Goal: Task Accomplishment & Management: Manage account settings

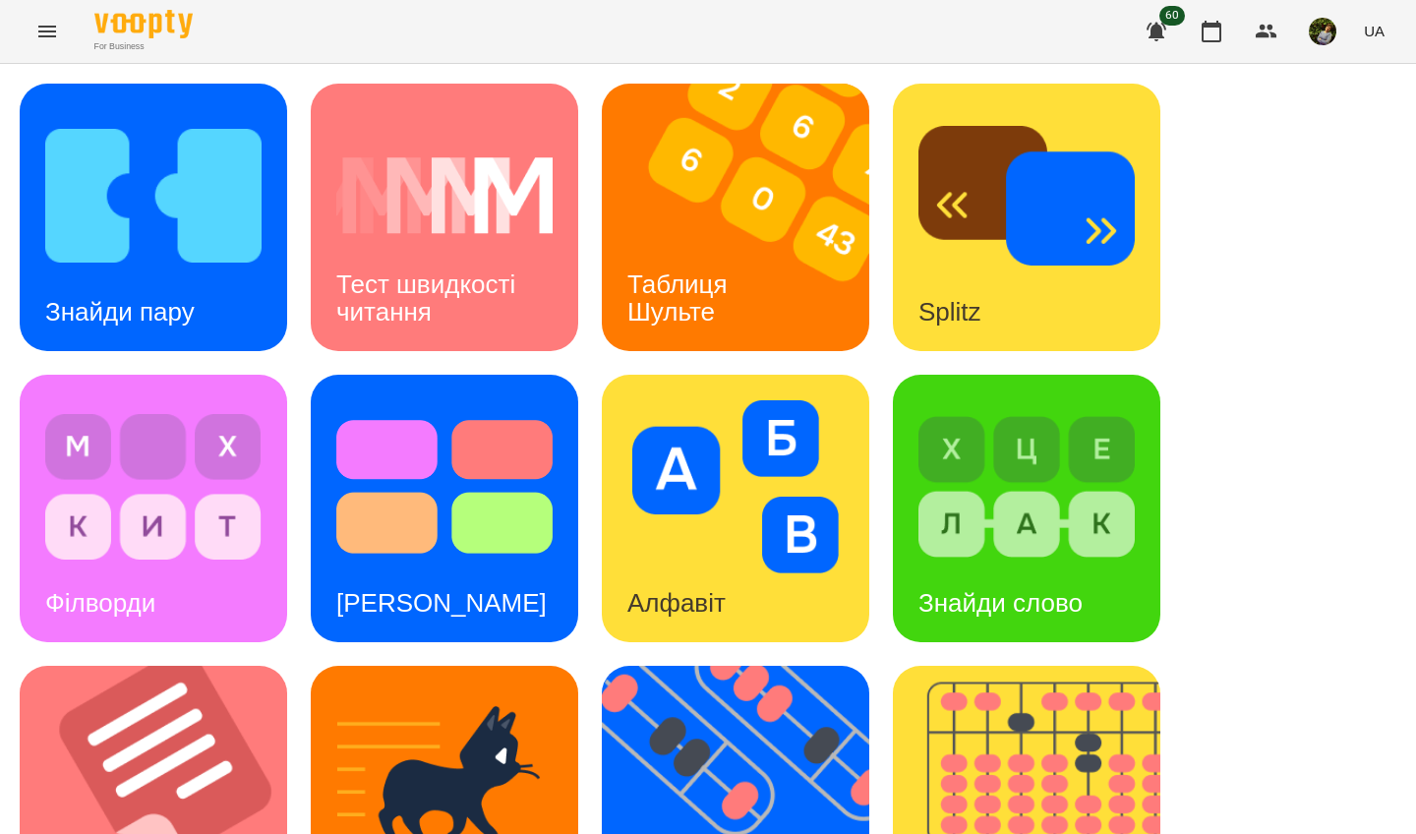
scroll to position [642, 0]
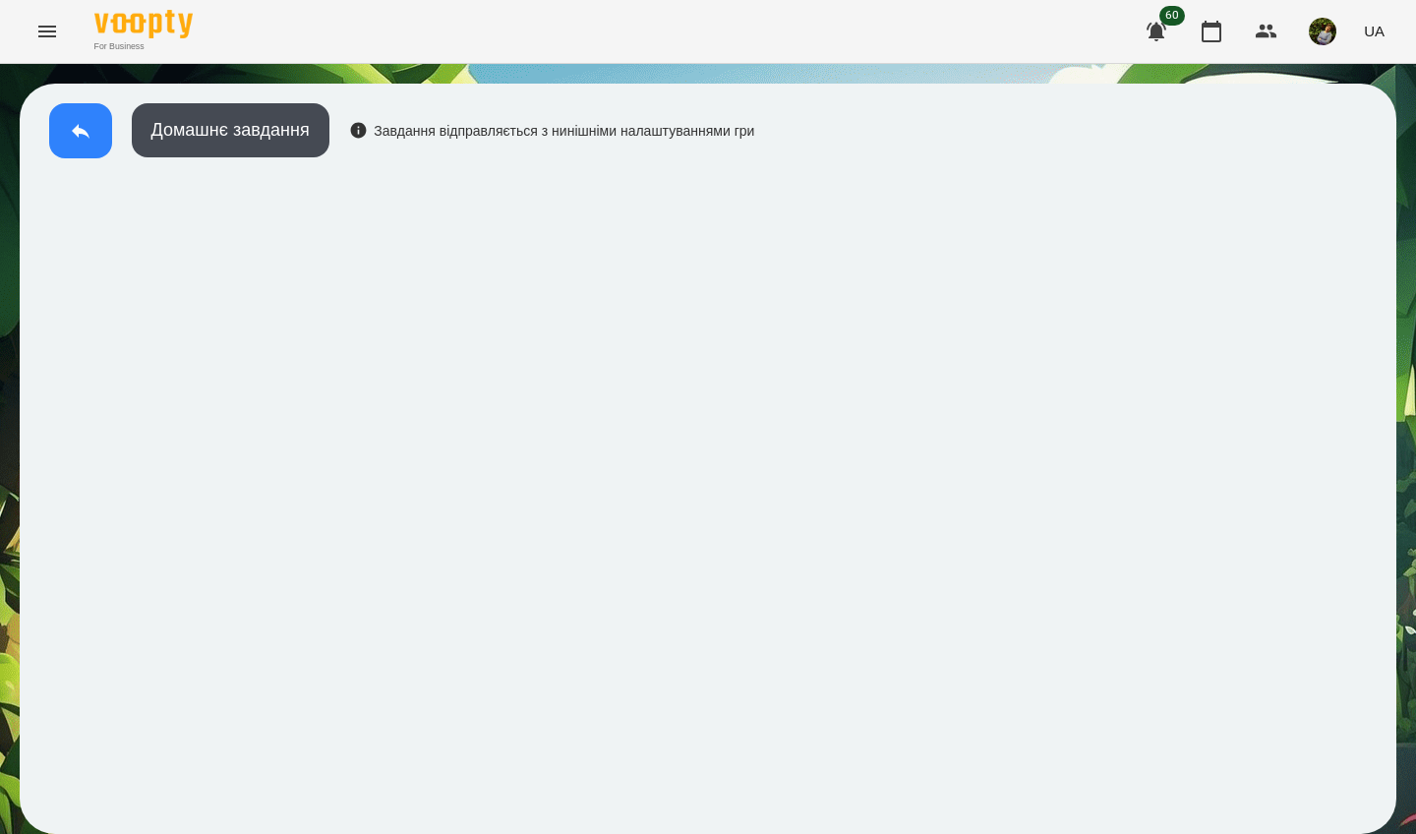
click at [76, 128] on icon at bounding box center [81, 131] width 18 height 15
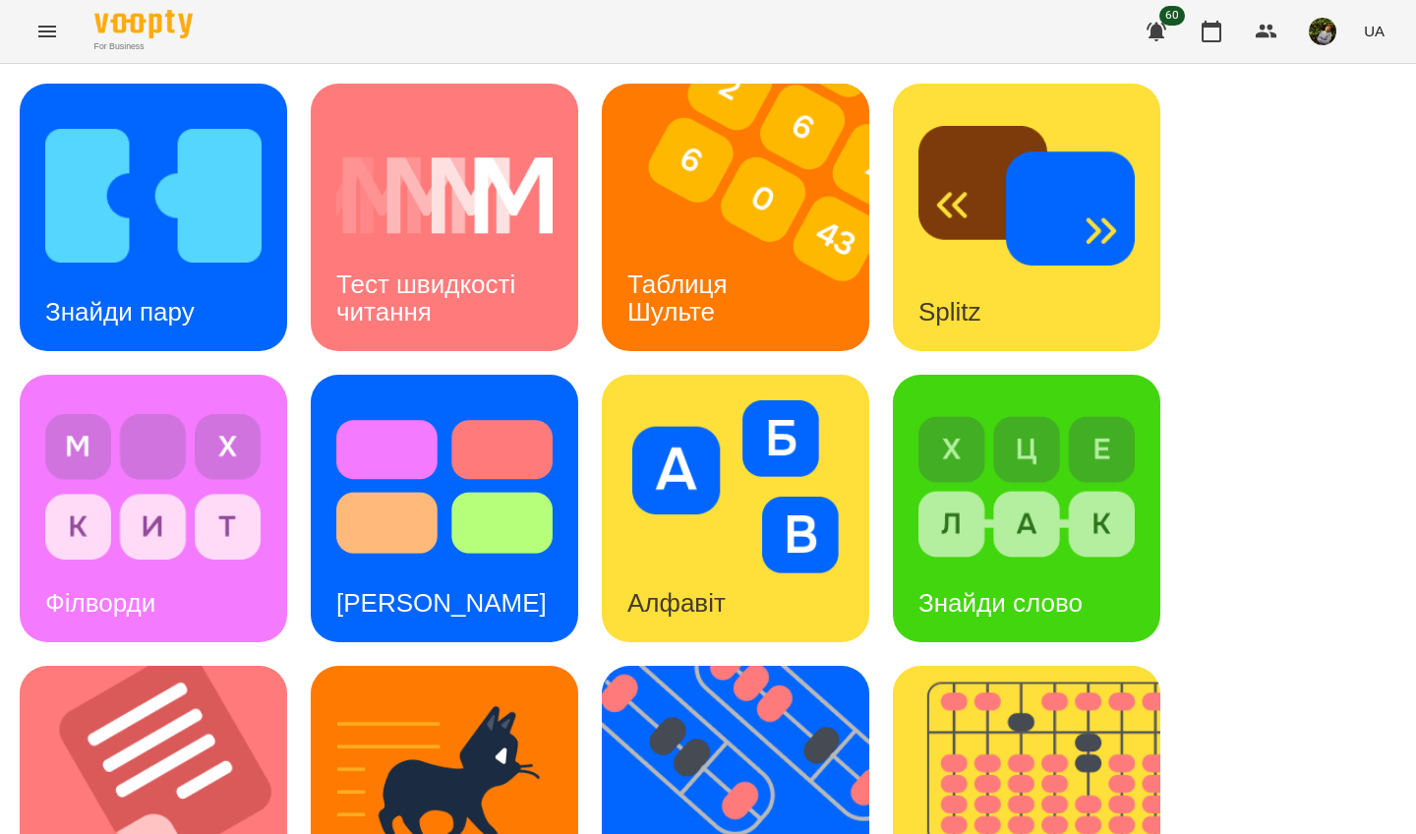
scroll to position [381, 0]
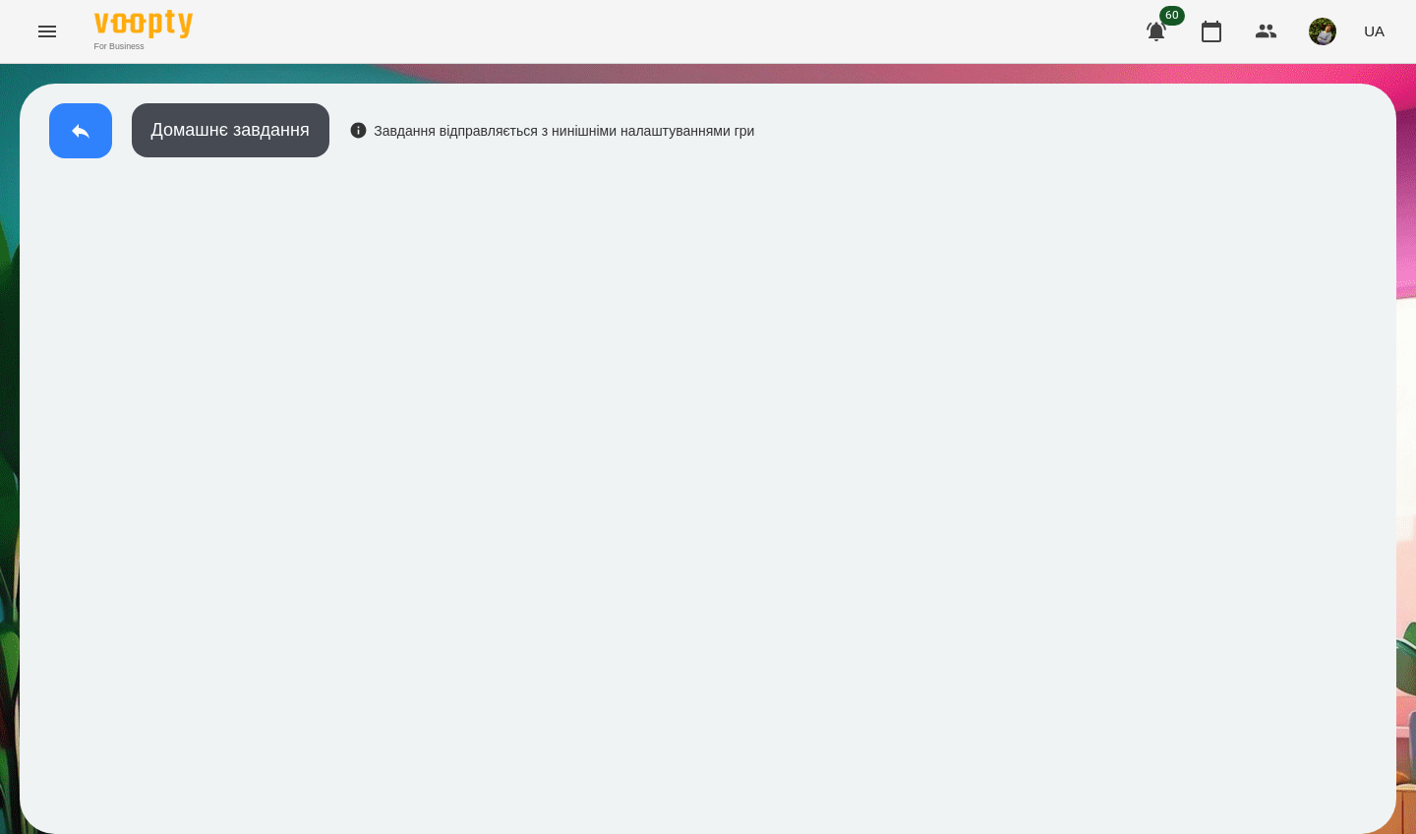
click at [70, 122] on icon at bounding box center [81, 131] width 24 height 24
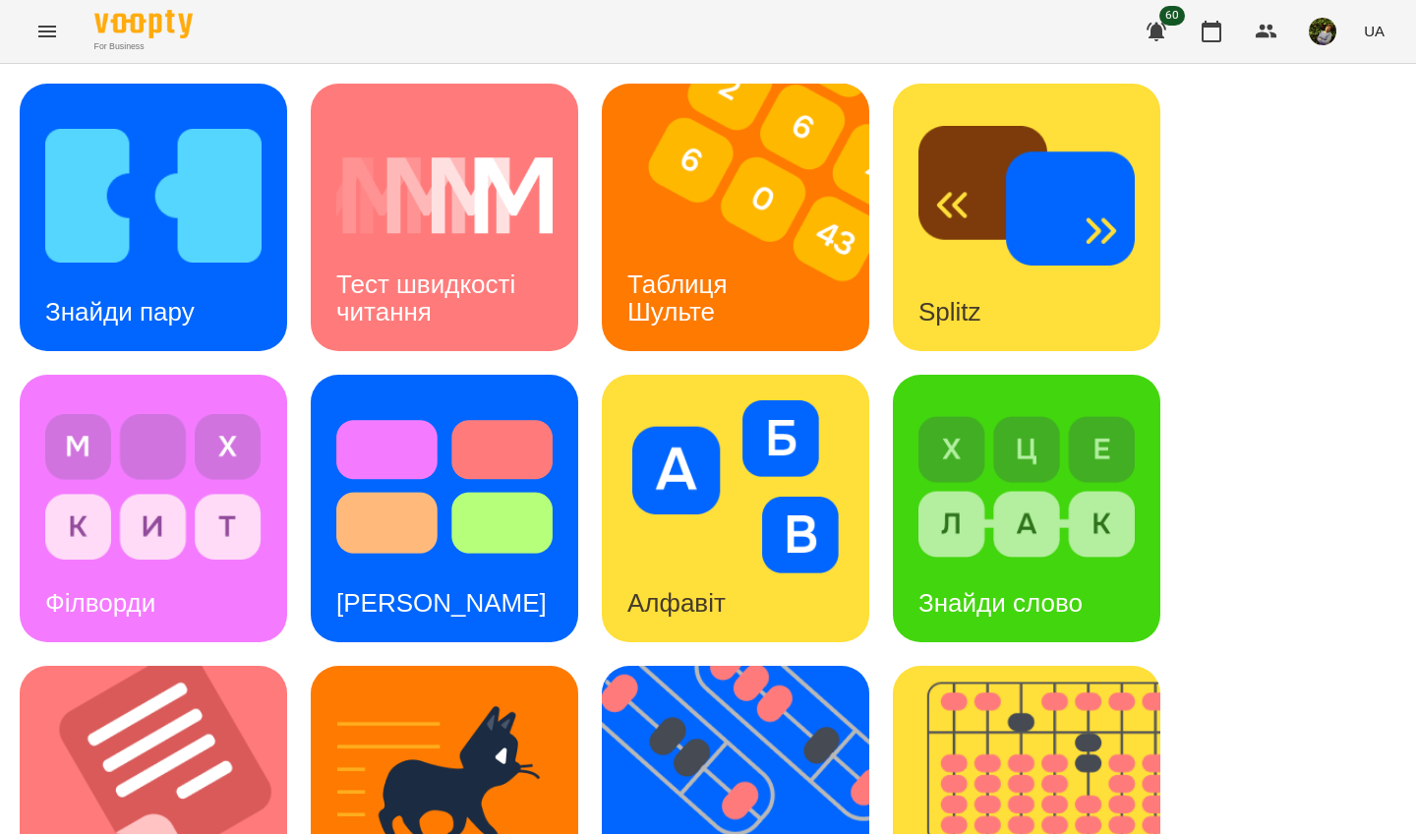
click at [176, 279] on div "Знайди пару" at bounding box center [120, 312] width 201 height 78
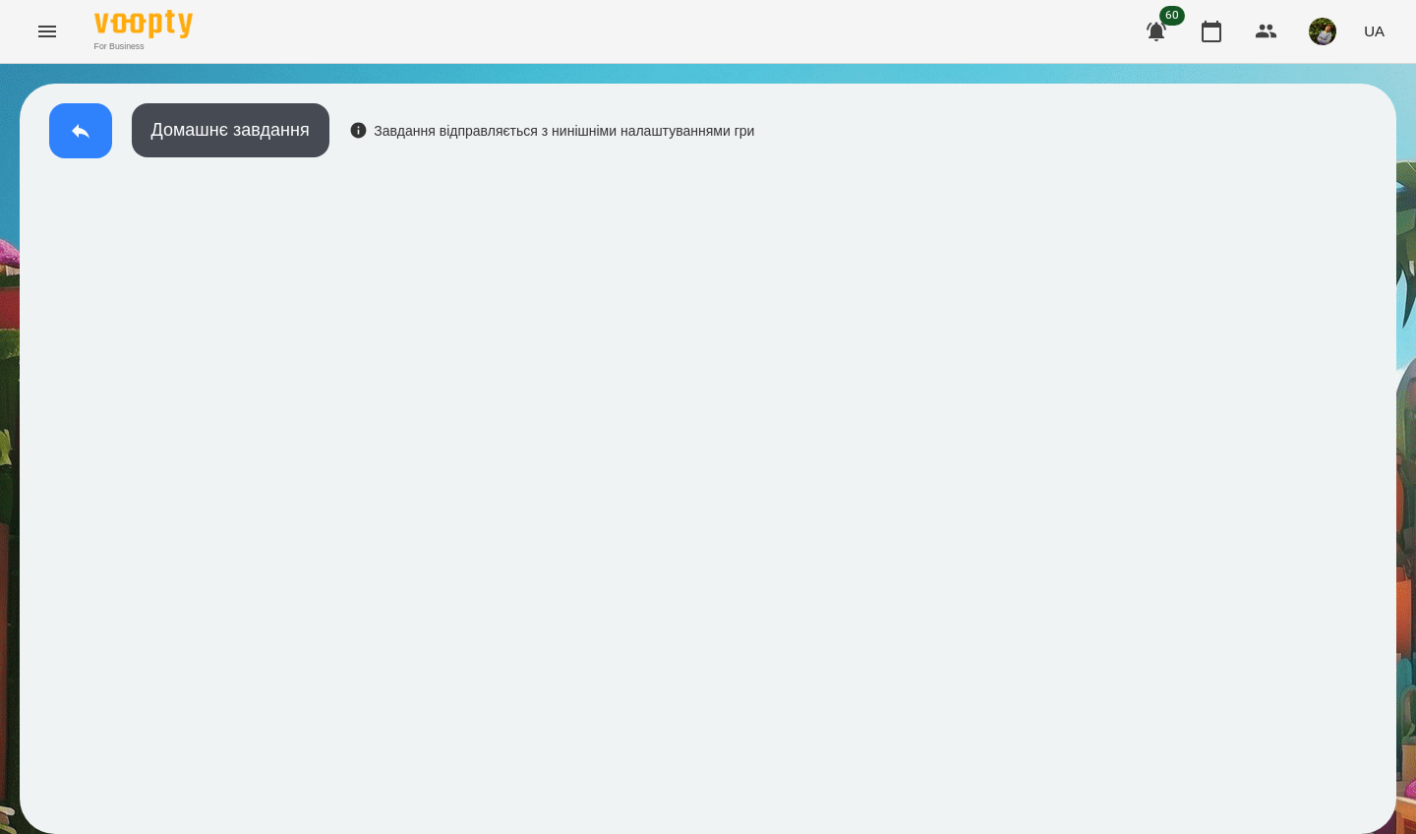
click at [78, 137] on icon at bounding box center [81, 131] width 24 height 24
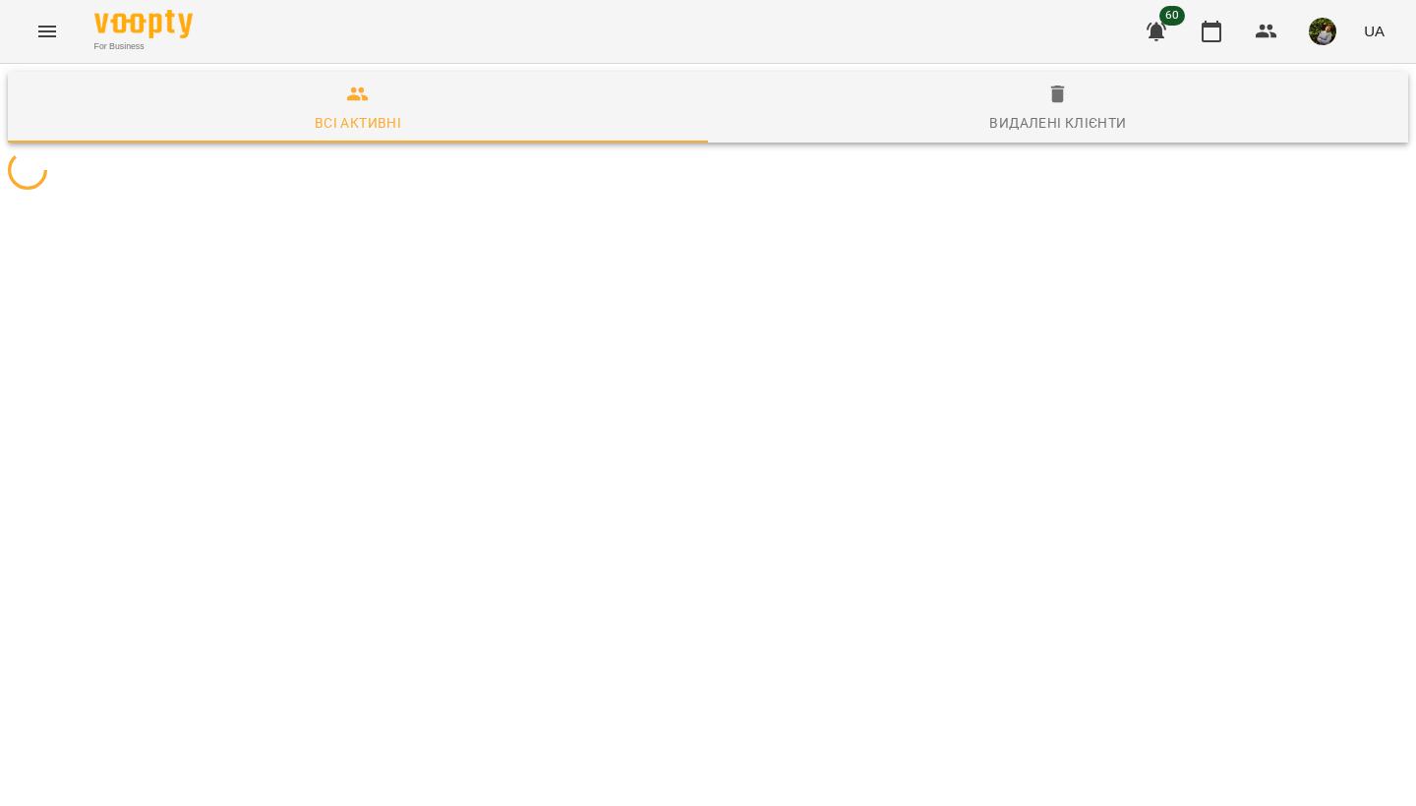
click at [45, 37] on icon "Menu" at bounding box center [47, 32] width 24 height 24
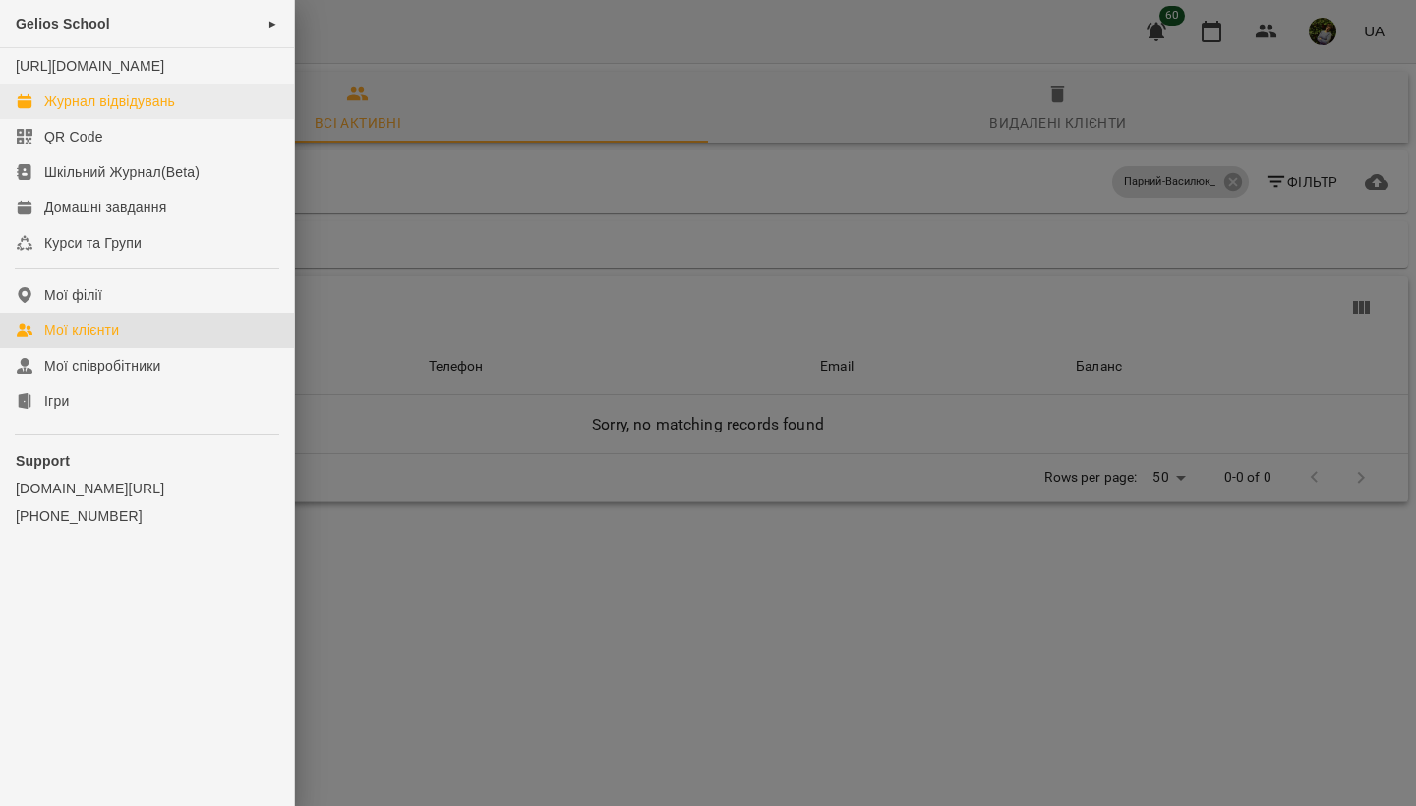
click at [99, 111] on div "Журнал відвідувань" at bounding box center [109, 101] width 131 height 20
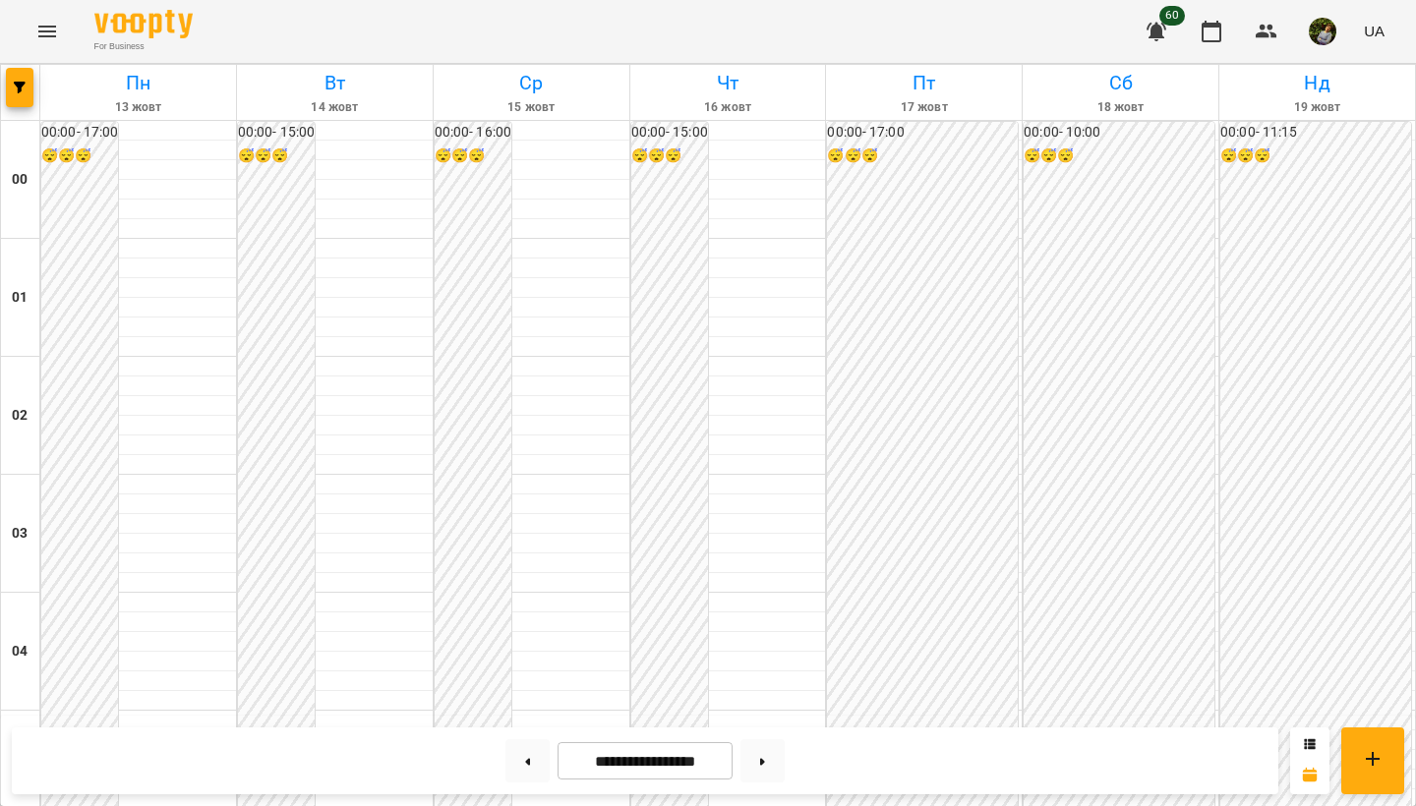
scroll to position [1911, 0]
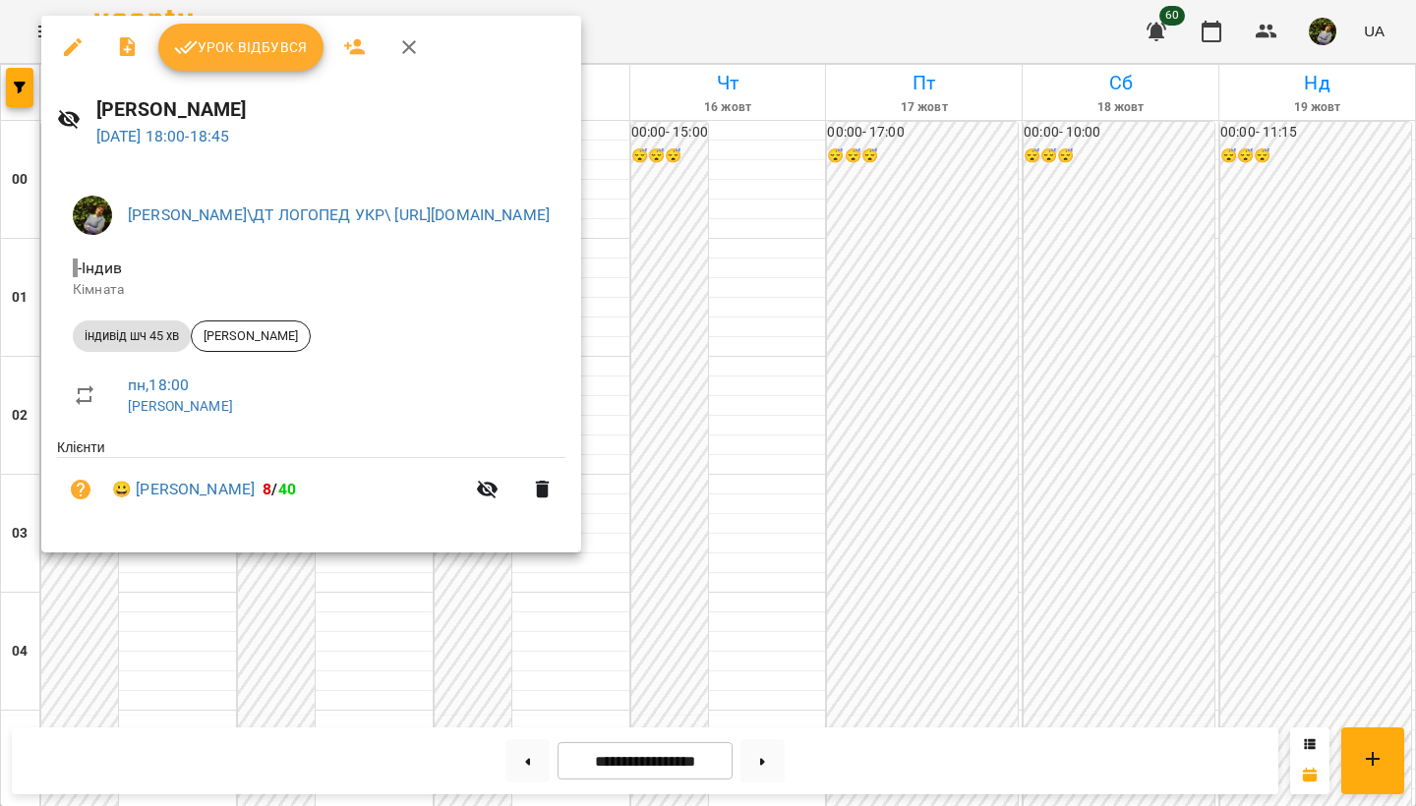
click at [269, 72] on div "Урок відбувся" at bounding box center [311, 47] width 540 height 63
click at [279, 56] on span "Урок відбувся" at bounding box center [241, 47] width 134 height 24
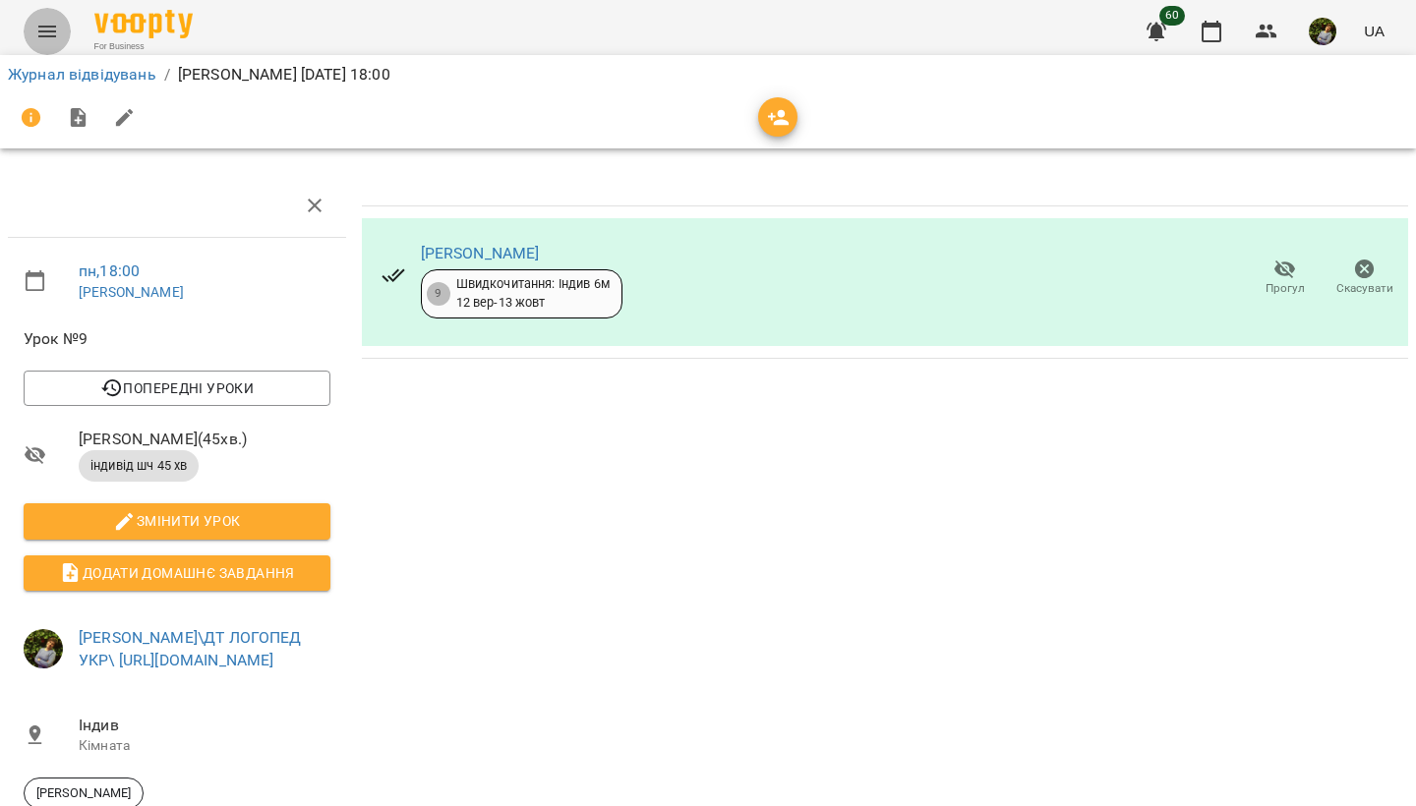
click at [38, 25] on icon "Menu" at bounding box center [47, 32] width 24 height 24
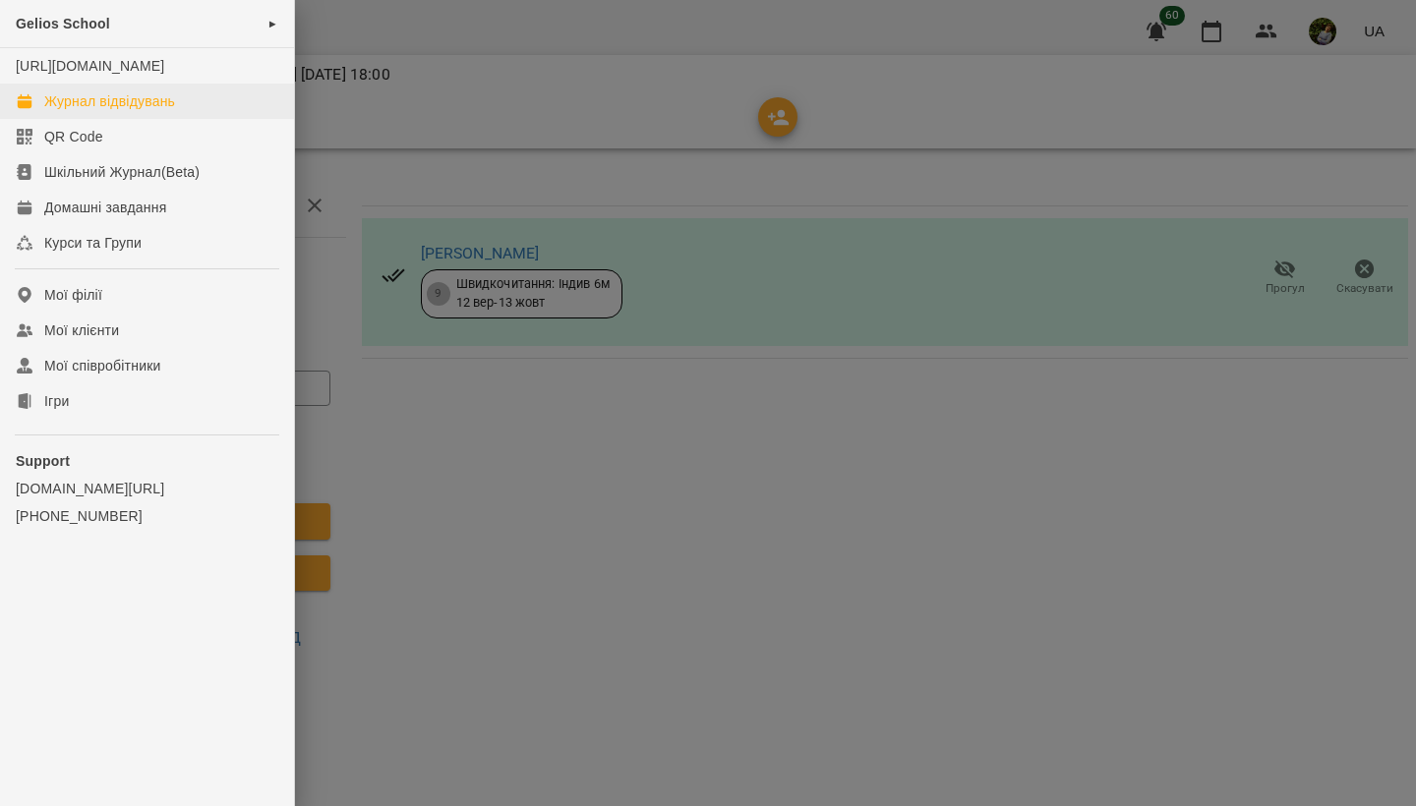
click at [68, 111] on div "Журнал відвідувань" at bounding box center [109, 101] width 131 height 20
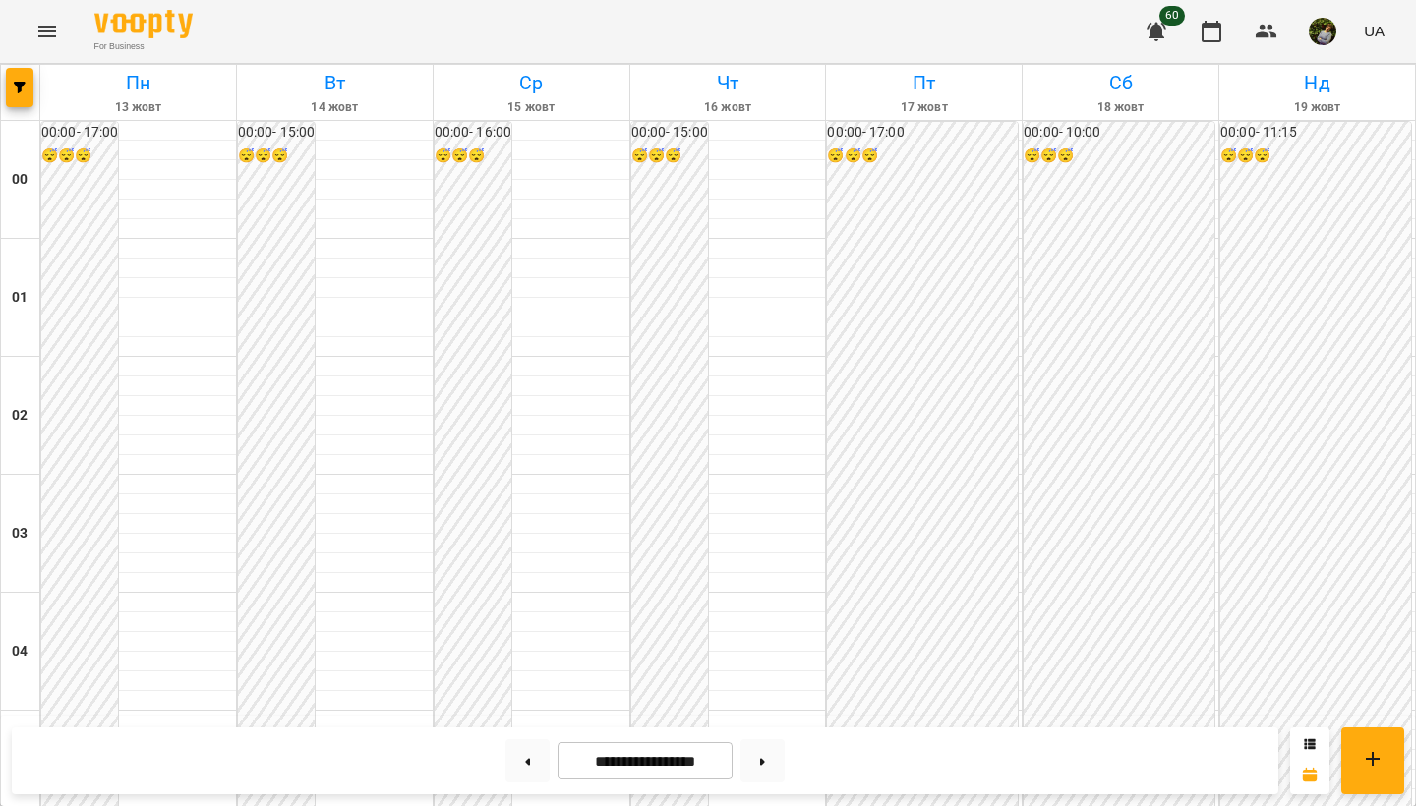
scroll to position [1852, 0]
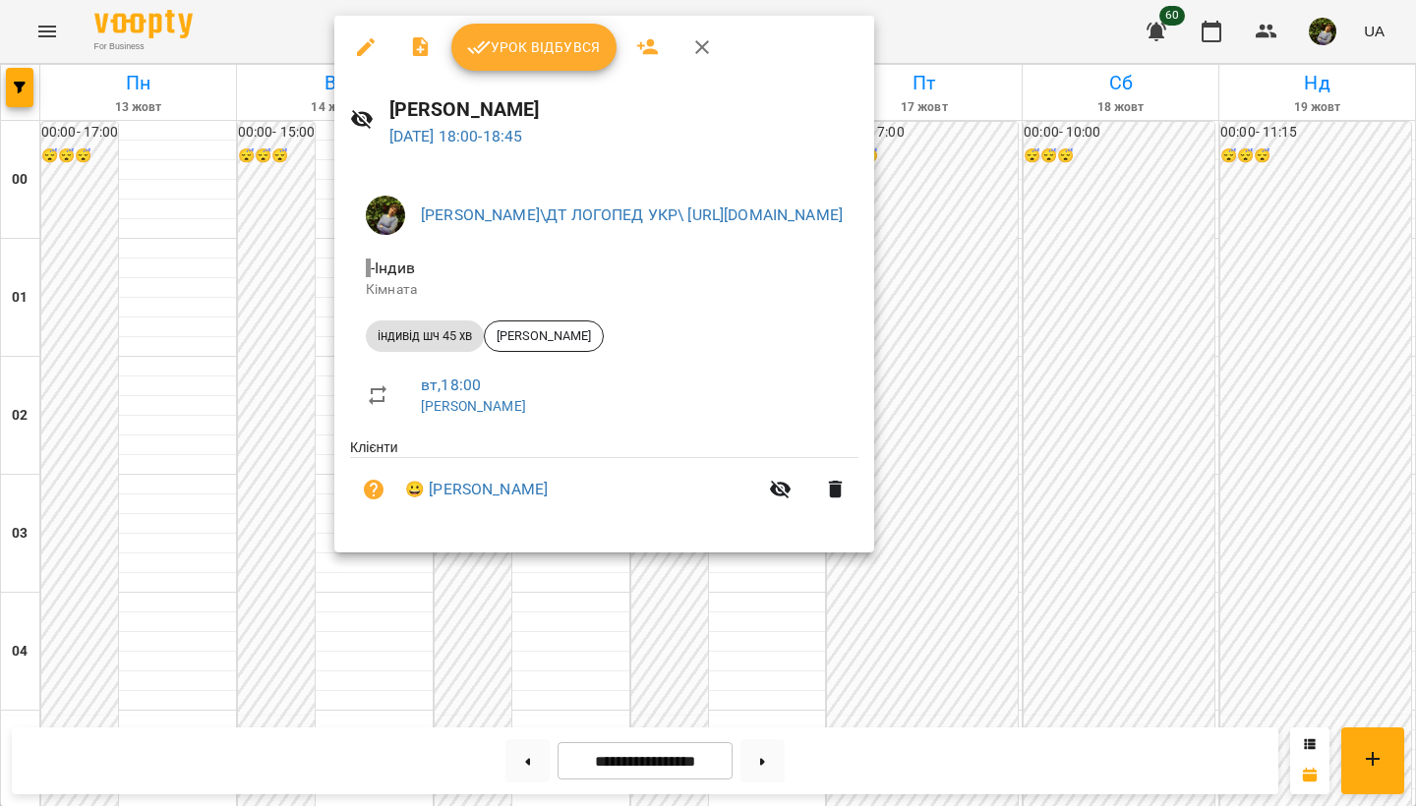
click at [136, 556] on div at bounding box center [708, 403] width 1416 height 806
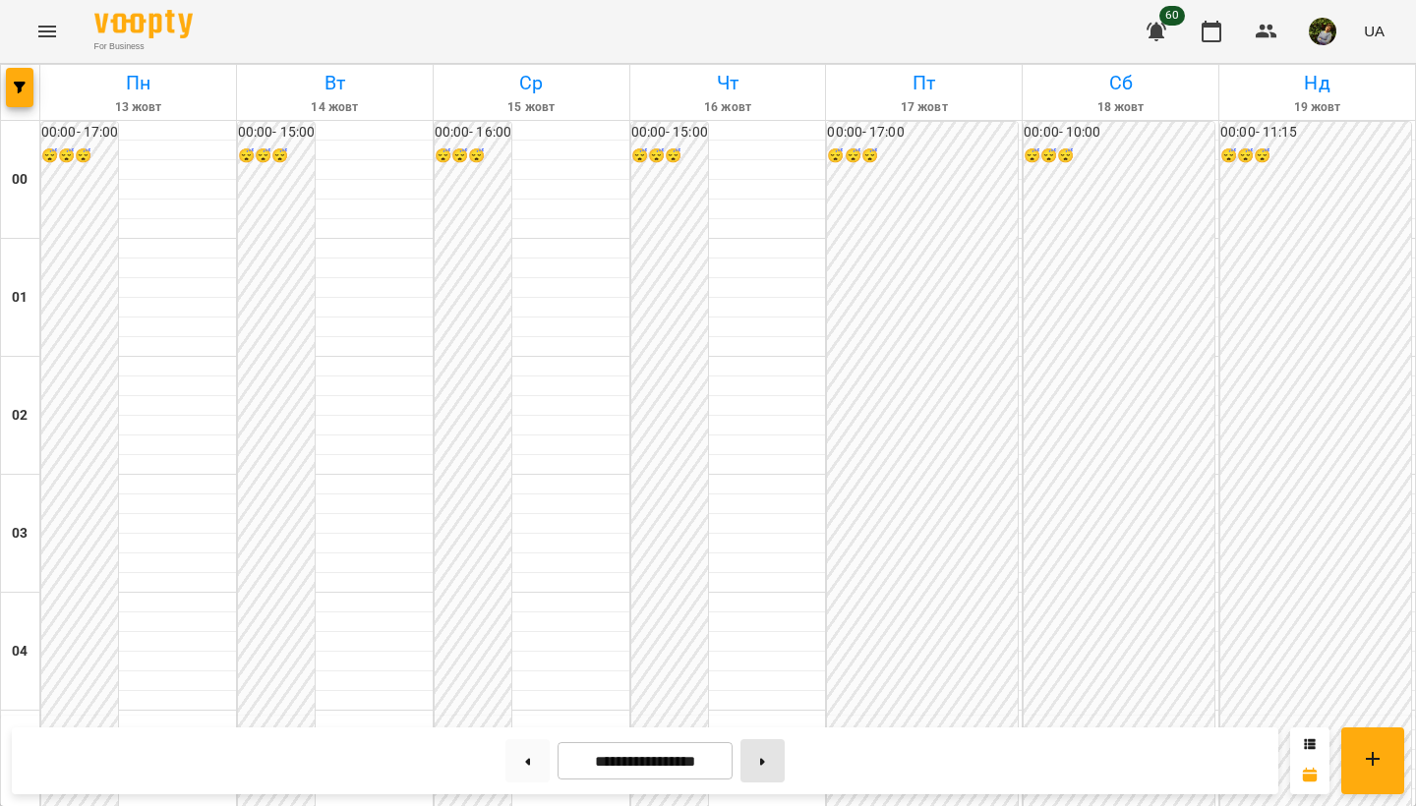
click at [775, 757] on button at bounding box center [763, 761] width 44 height 43
type input "**********"
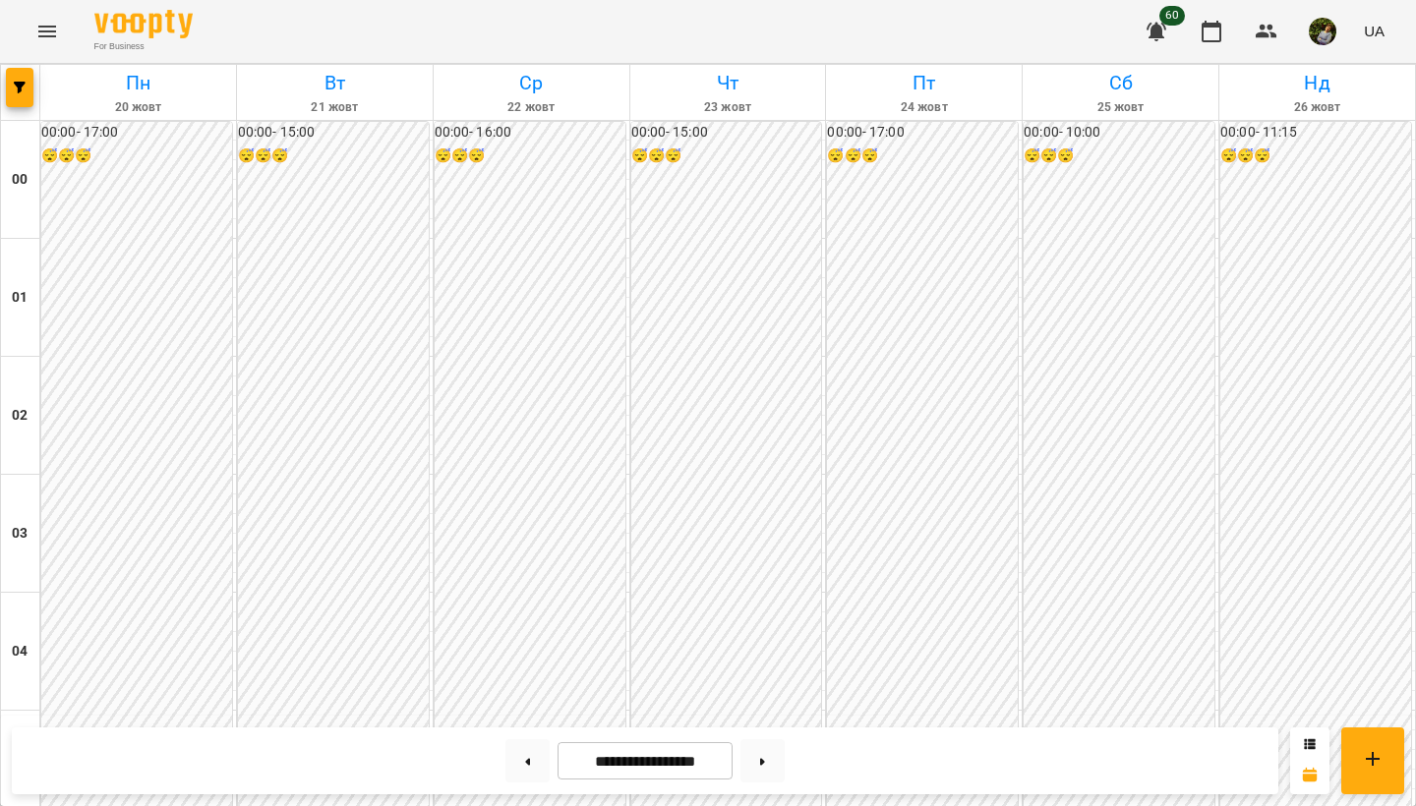
scroll to position [1878, 0]
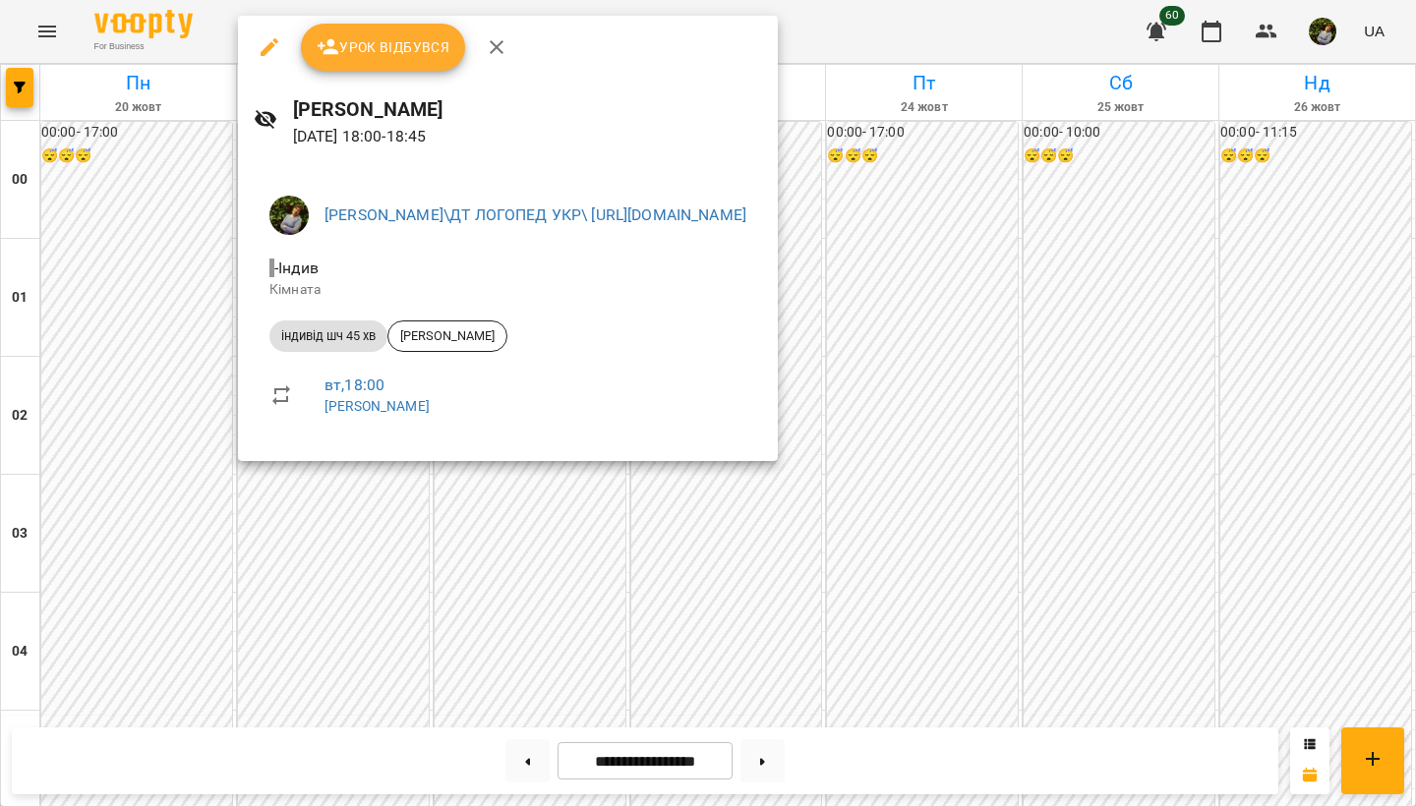
click at [169, 529] on div at bounding box center [708, 403] width 1416 height 806
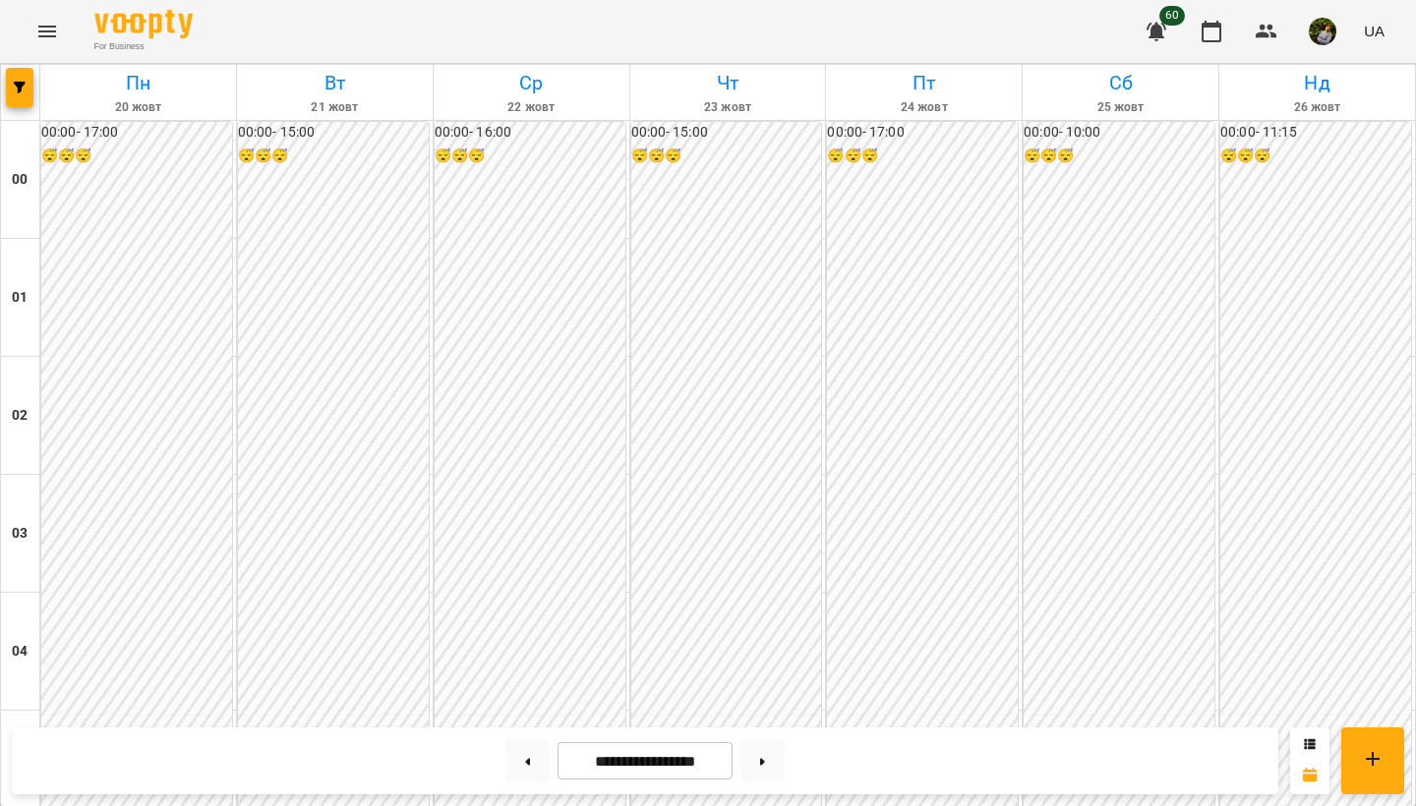
scroll to position [1123, 0]
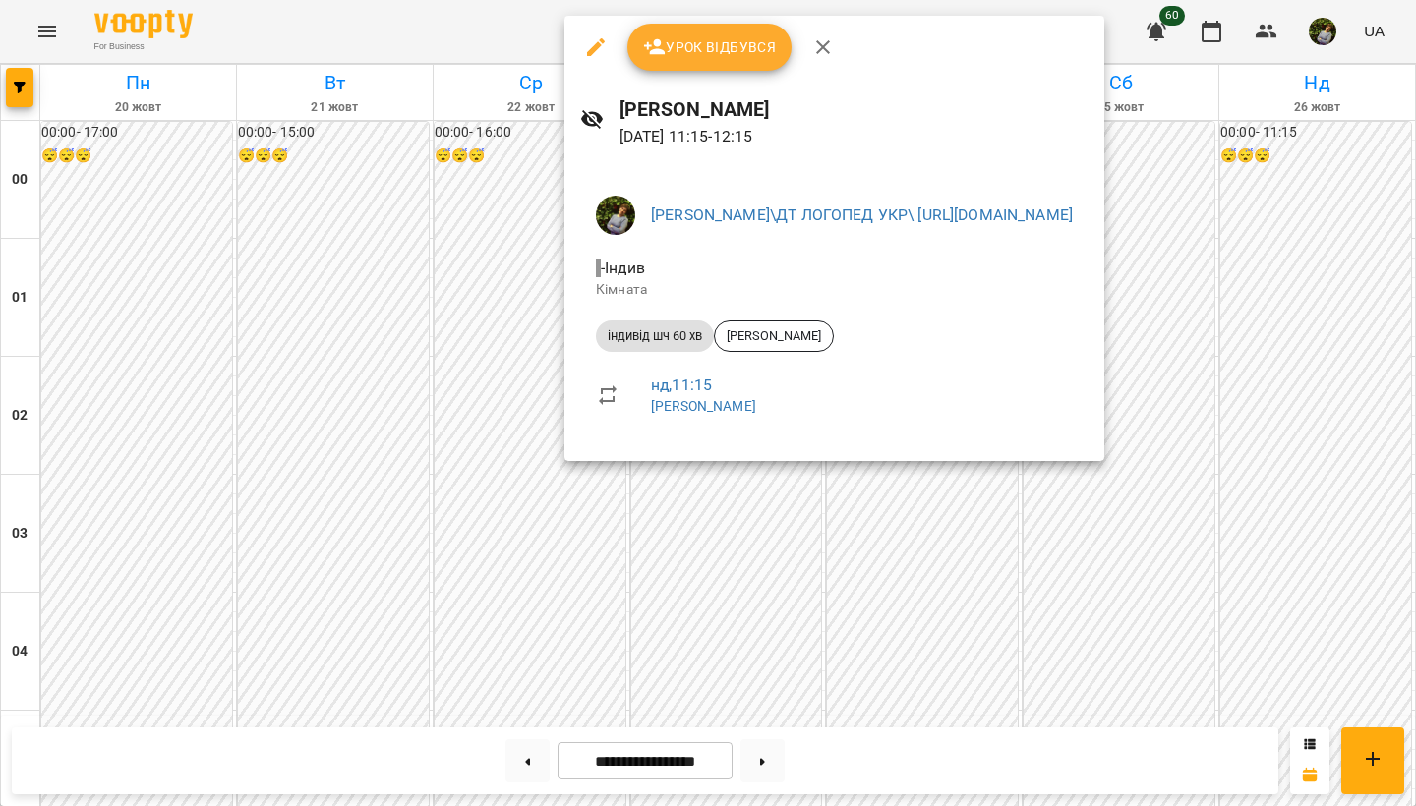
click at [1287, 493] on div at bounding box center [708, 403] width 1416 height 806
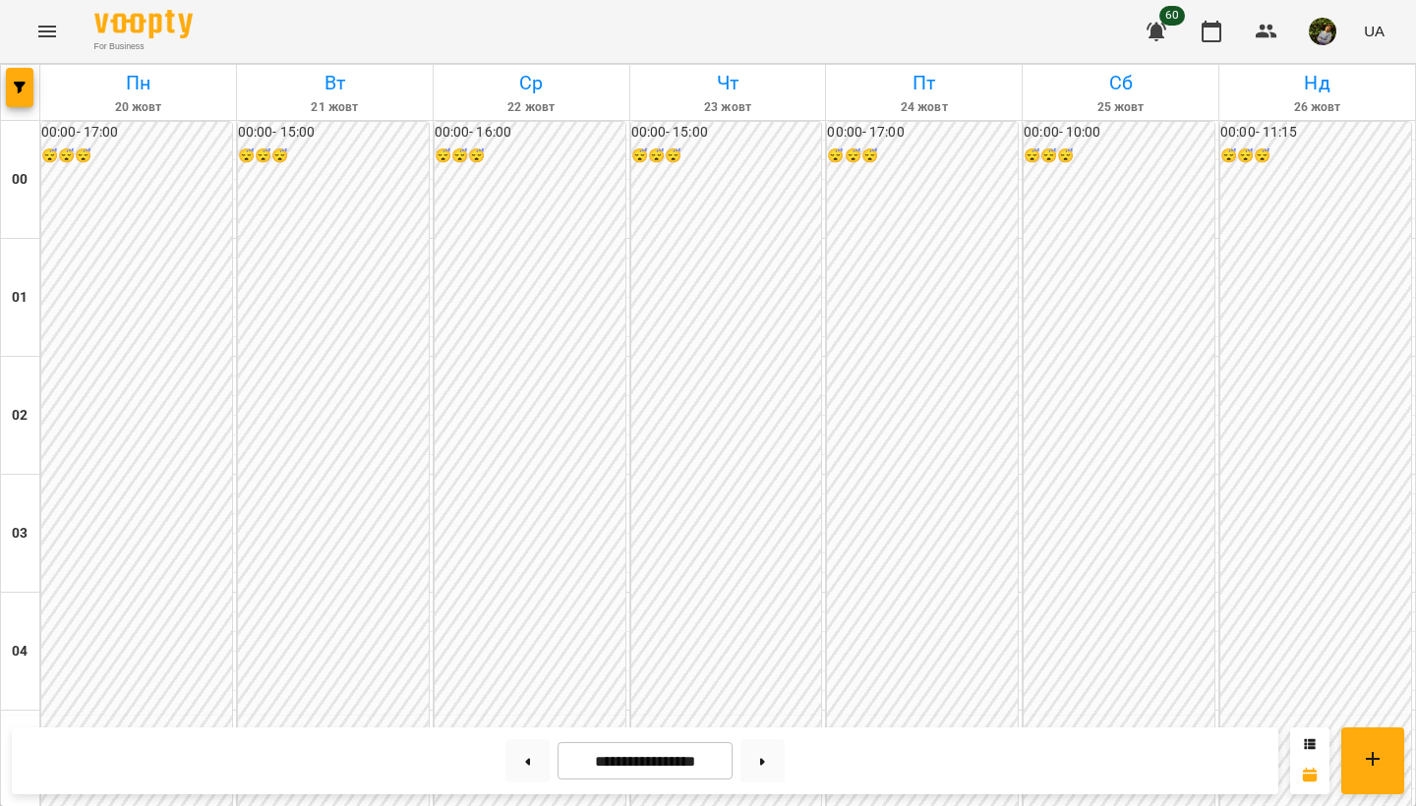
scroll to position [0, 0]
